Goal: Use online tool/utility: Utilize a website feature to perform a specific function

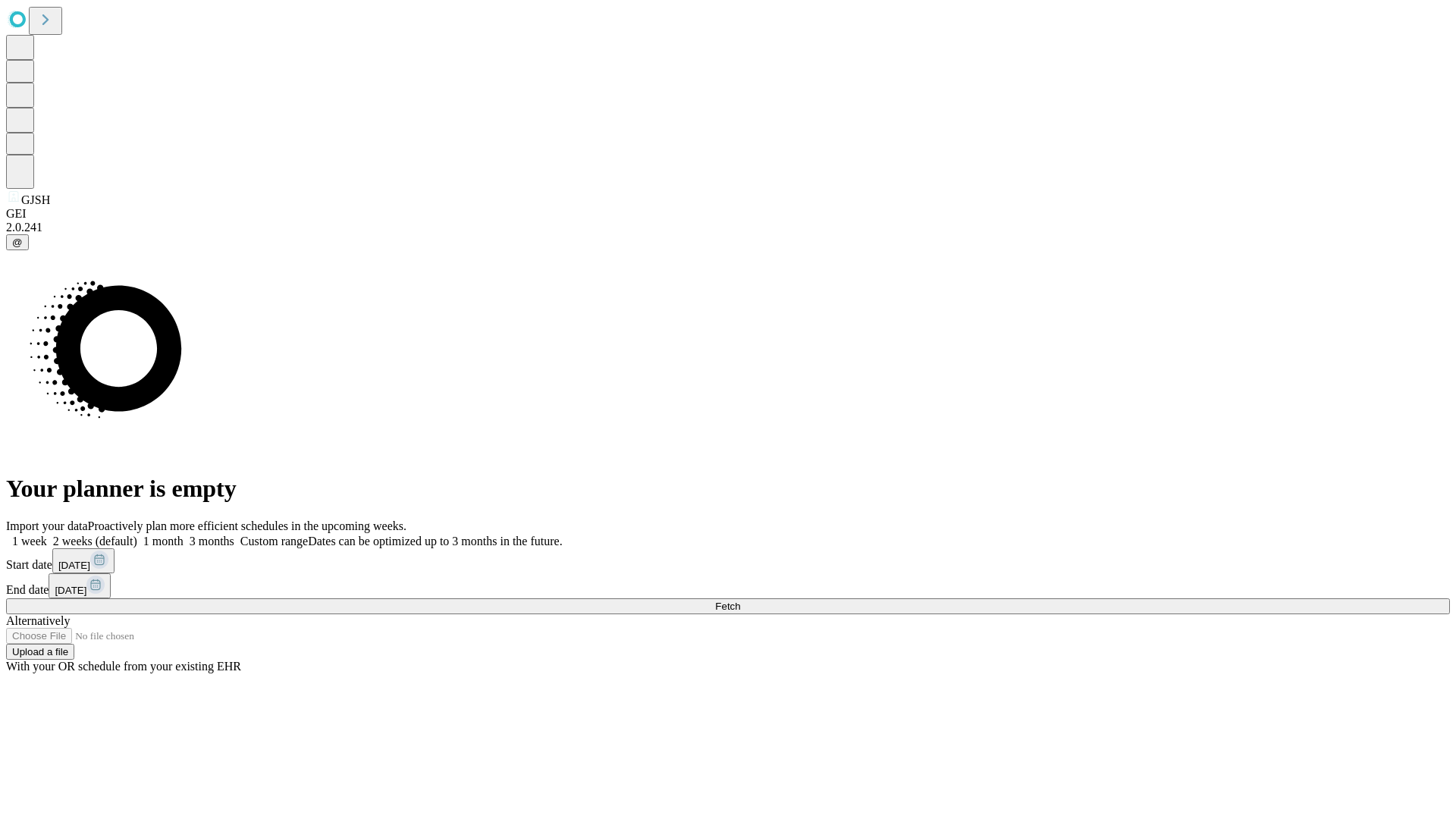
click at [740, 601] on span "Fetch" at bounding box center [727, 606] width 25 height 11
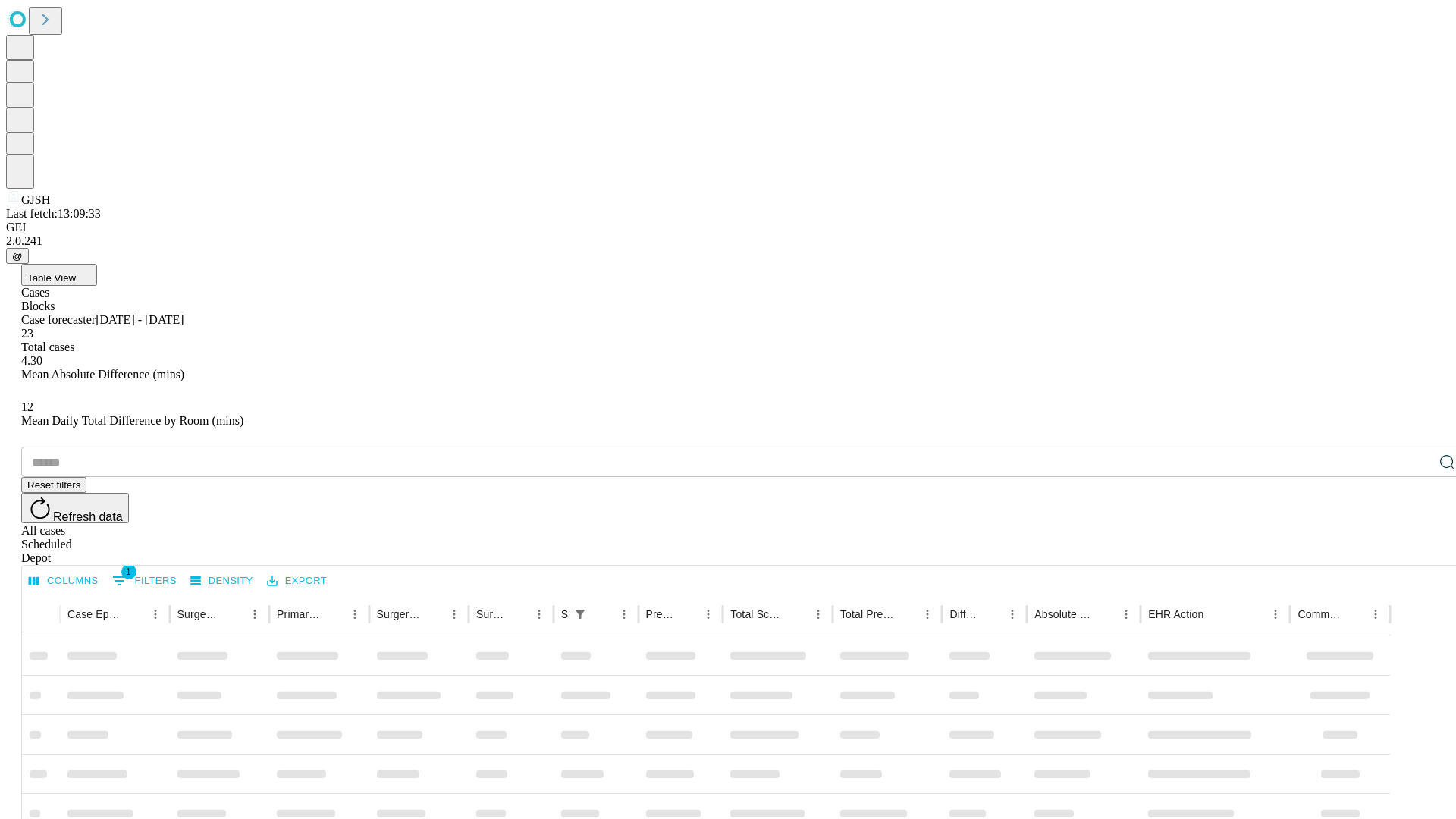
click at [76, 272] on span "Table View" at bounding box center [51, 278] width 48 height 11
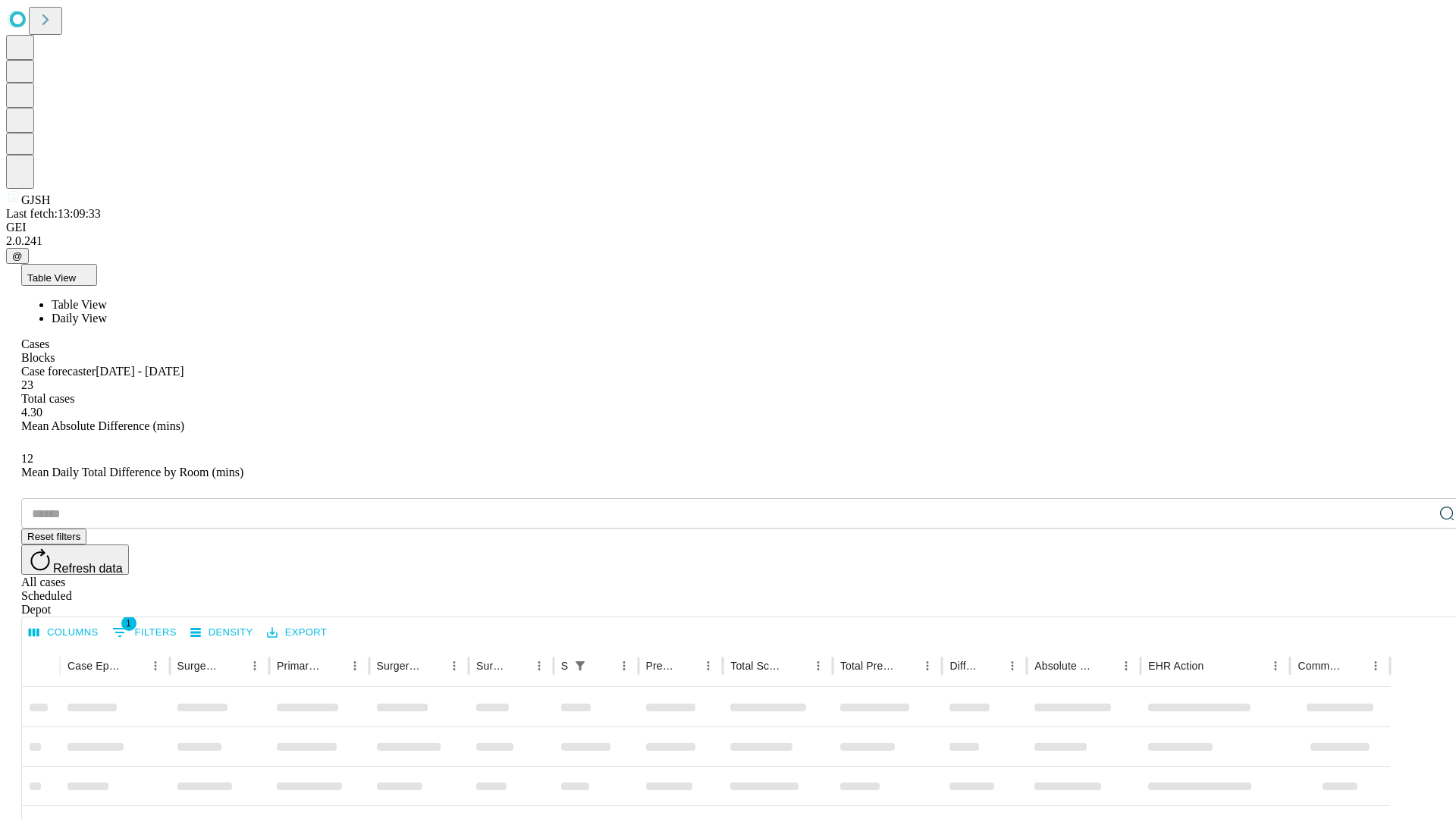
click at [107, 311] on span "Daily View" at bounding box center [79, 318] width 56 height 13
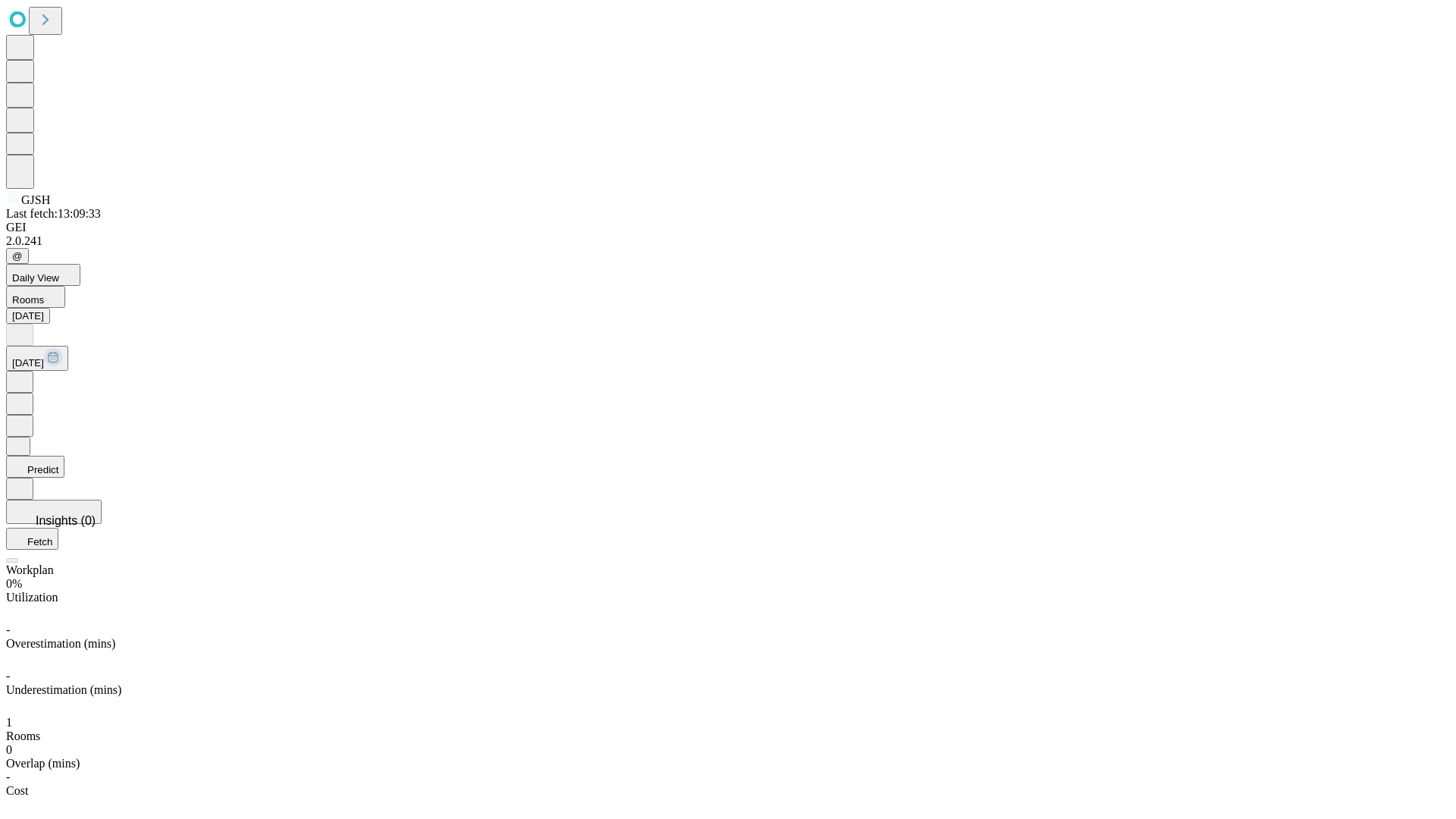
click at [65, 456] on button "Predict" at bounding box center [36, 467] width 58 height 22
